Goal: Task Accomplishment & Management: Manage account settings

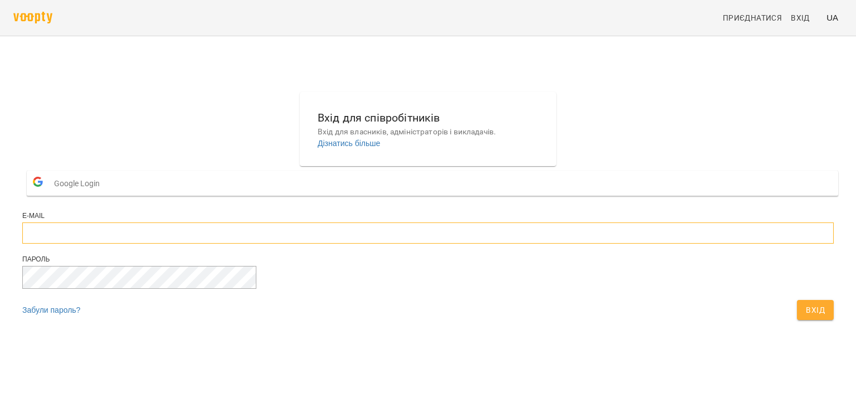
type input "**********"
click at [806, 317] on span "Вхід" at bounding box center [815, 309] width 19 height 13
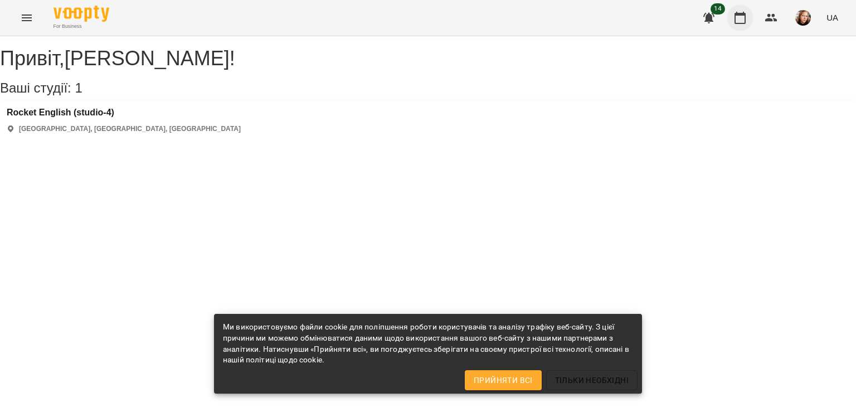
click at [737, 11] on icon "button" at bounding box center [739, 17] width 13 height 13
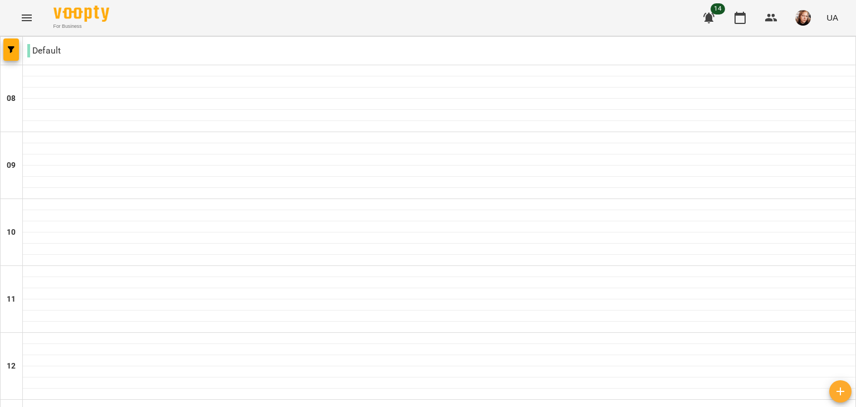
type input "**********"
